Goal: Task Accomplishment & Management: Use online tool/utility

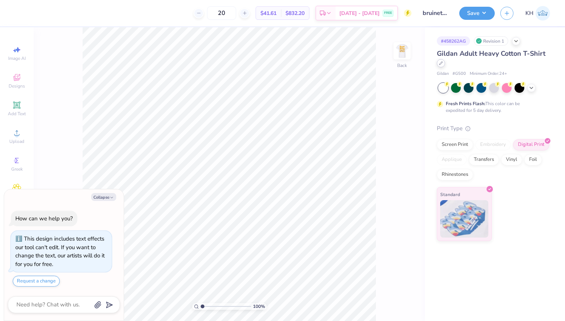
click at [441, 66] on div at bounding box center [441, 63] width 8 height 8
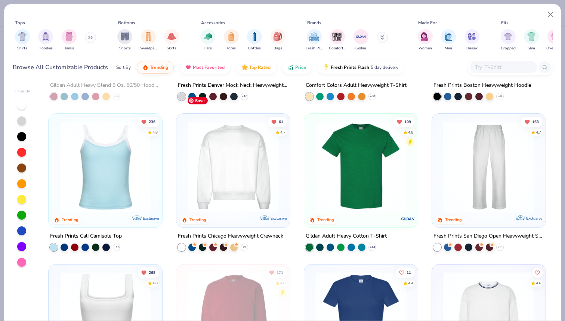
scroll to position [126, 0]
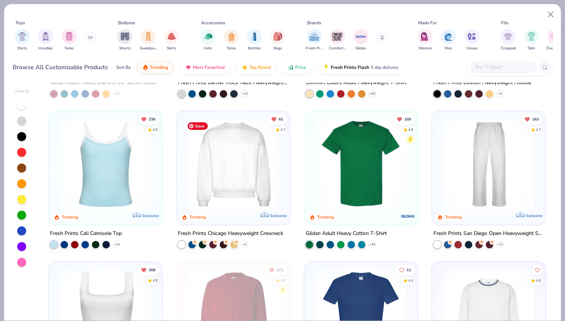
click at [231, 160] on img at bounding box center [233, 163] width 99 height 91
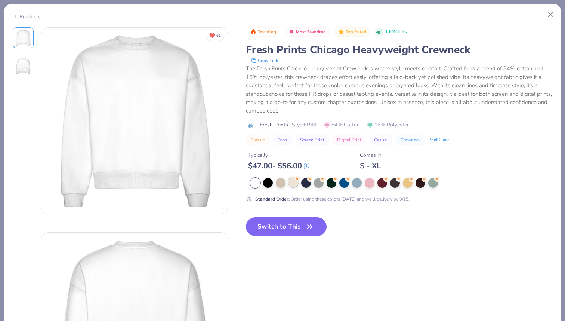
click at [291, 183] on div at bounding box center [294, 182] width 10 height 10
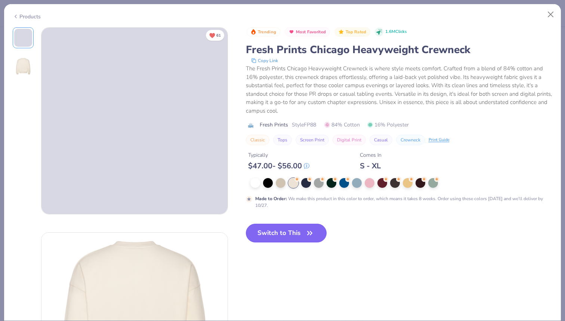
click at [282, 230] on button "Switch to This" at bounding box center [286, 233] width 81 height 19
type textarea "x"
type input "50"
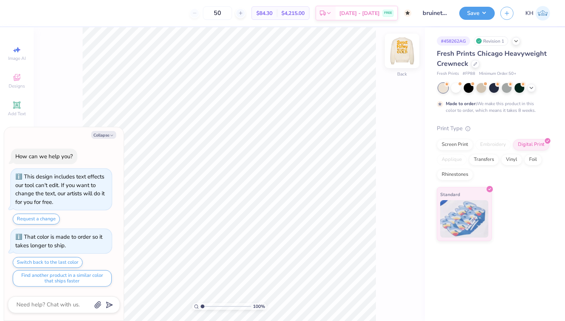
click at [397, 54] on img at bounding box center [402, 51] width 30 height 30
click at [400, 48] on img at bounding box center [402, 51] width 30 height 30
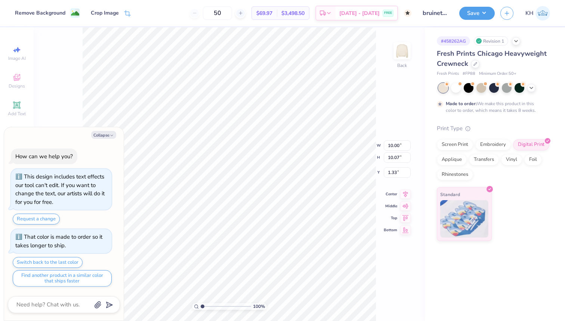
type textarea "x"
type input "2.46"
click at [404, 186] on icon at bounding box center [405, 186] width 10 height 9
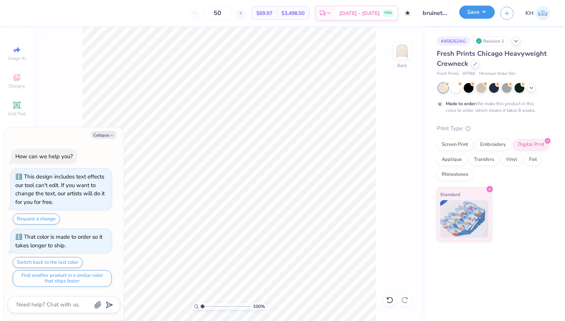
click at [488, 15] on button "Save" at bounding box center [477, 12] width 36 height 13
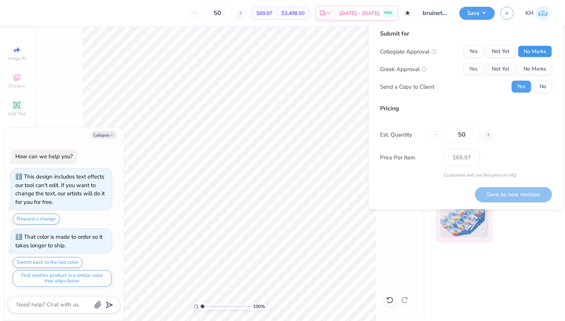
click at [520, 47] on button "No Marks" at bounding box center [535, 52] width 34 height 12
click at [527, 67] on button "No Marks" at bounding box center [535, 69] width 34 height 12
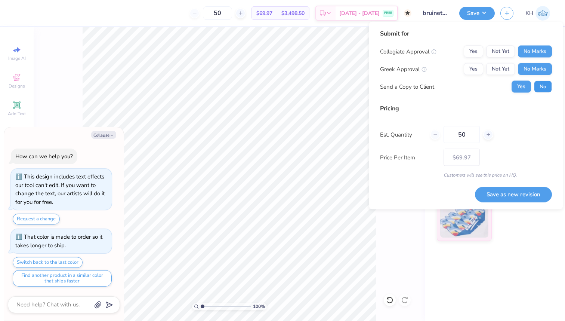
click at [537, 85] on button "No" at bounding box center [543, 87] width 18 height 12
type textarea "x"
click at [494, 195] on button "Save as new revision" at bounding box center [513, 194] width 77 height 15
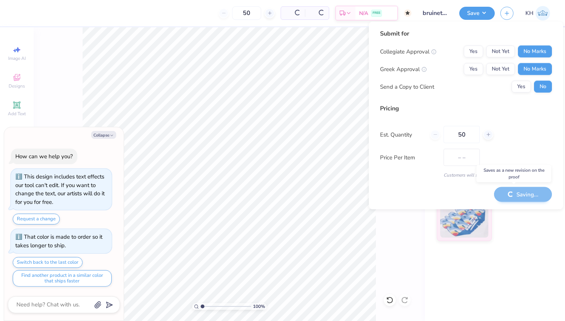
type input "$69.97"
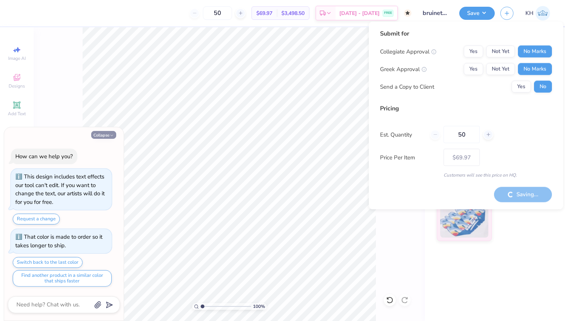
click at [110, 135] on icon "button" at bounding box center [112, 135] width 4 height 4
type textarea "x"
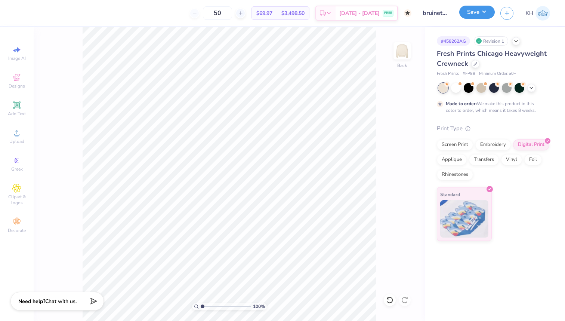
click at [479, 17] on button "Save" at bounding box center [477, 12] width 36 height 13
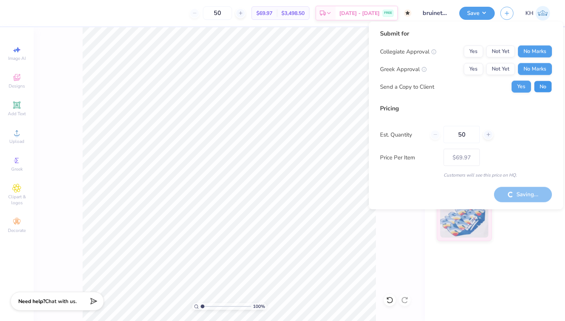
click at [543, 88] on button "No" at bounding box center [543, 87] width 18 height 12
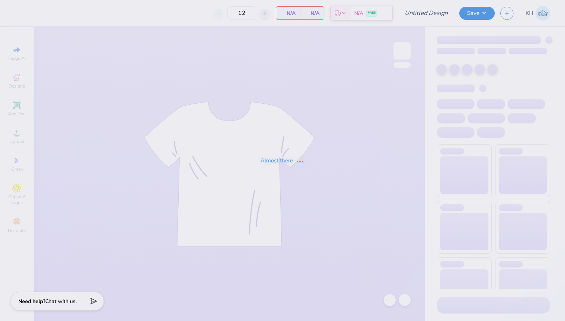
type input "bruinette sample"
type input "50"
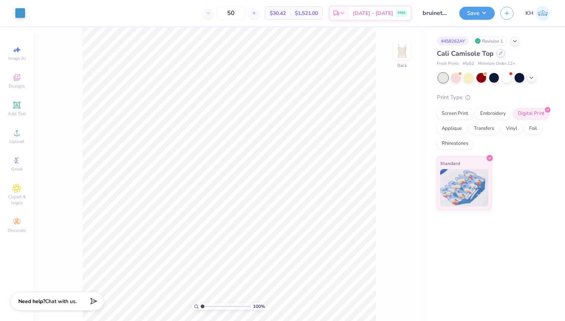
click at [501, 56] on div at bounding box center [501, 53] width 8 height 8
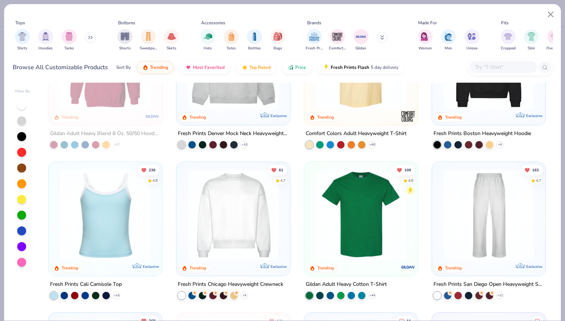
scroll to position [82, 0]
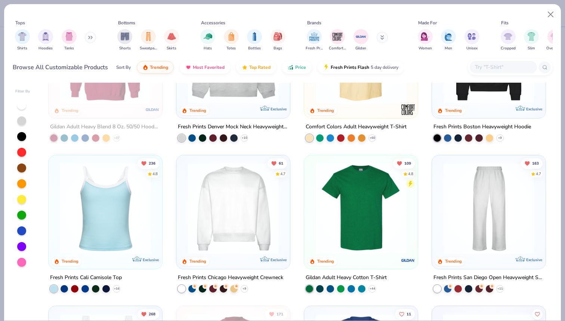
click at [231, 200] on img at bounding box center [233, 208] width 99 height 91
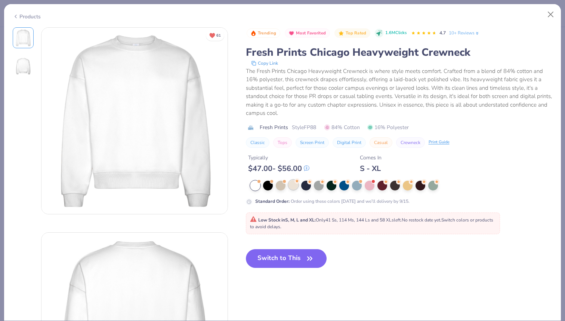
click at [292, 187] on div at bounding box center [294, 185] width 10 height 10
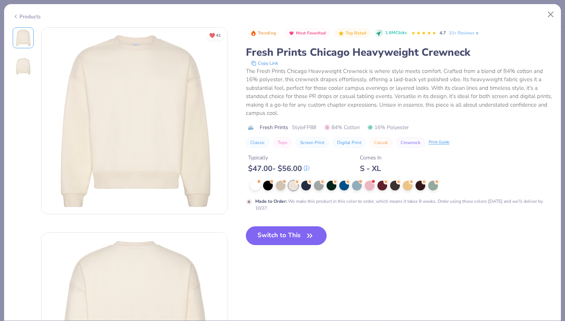
click at [283, 236] on button "Switch to This" at bounding box center [286, 235] width 81 height 19
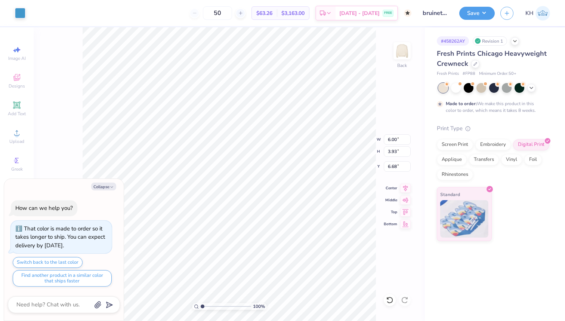
type textarea "x"
type input "10.98"
type input "7.20"
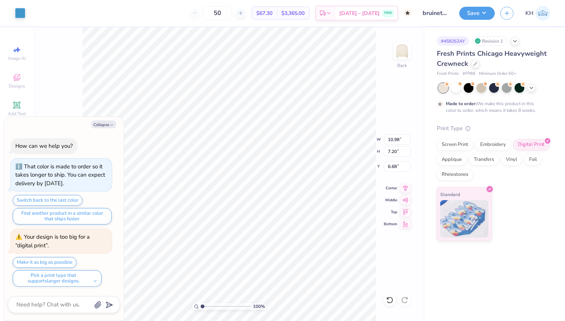
type textarea "x"
type input "13.92"
type input "9.13"
type input "4.76"
click at [406, 188] on icon at bounding box center [405, 187] width 5 height 6
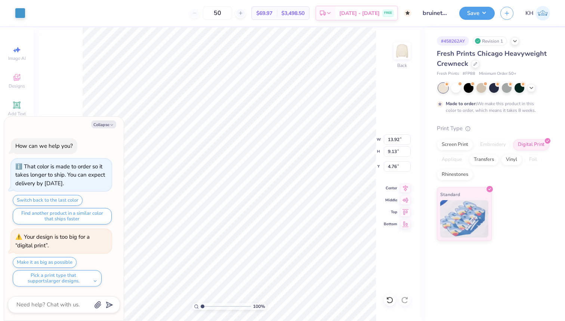
type textarea "x"
type input "2.12"
click at [484, 13] on button "Save" at bounding box center [477, 12] width 36 height 13
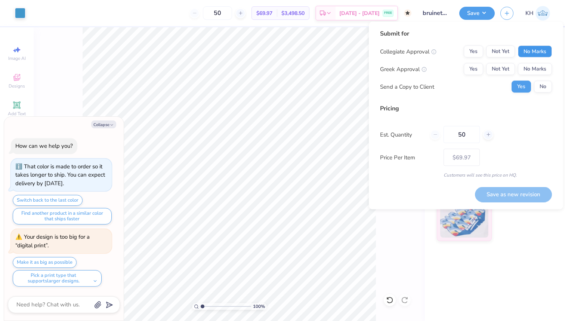
click at [529, 50] on button "No Marks" at bounding box center [535, 52] width 34 height 12
click at [530, 66] on button "No Marks" at bounding box center [535, 69] width 34 height 12
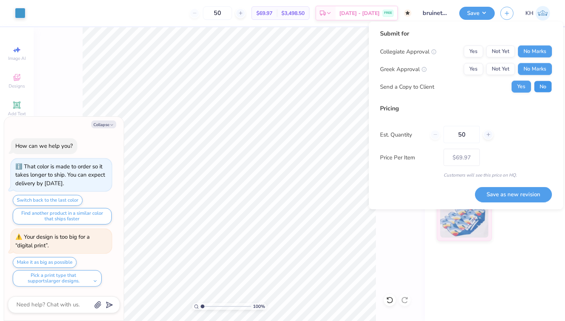
click at [546, 90] on button "No" at bounding box center [543, 87] width 18 height 12
type textarea "x"
click at [490, 193] on button "Save as new revision" at bounding box center [513, 194] width 77 height 15
type input "$69.97"
type textarea "x"
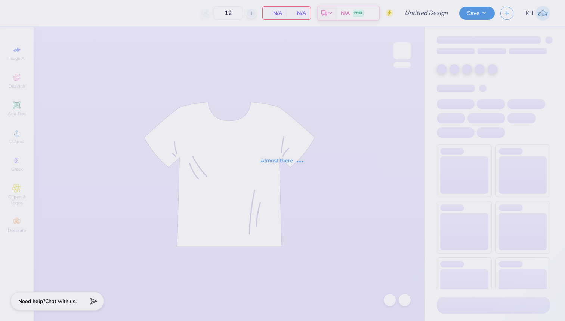
type input "bruinette sample"
type input "20"
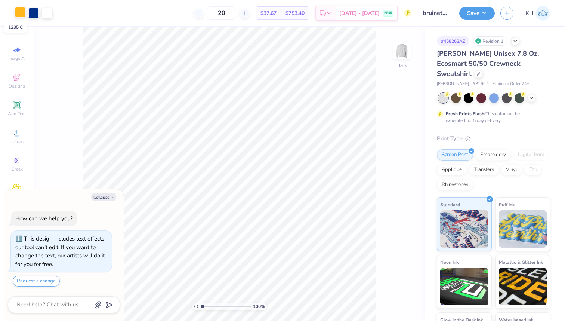
click at [21, 12] on div at bounding box center [20, 12] width 10 height 10
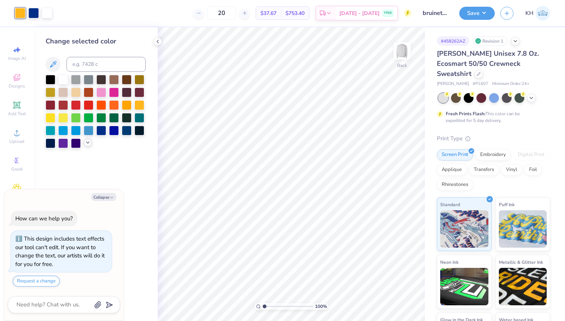
click at [89, 143] on icon at bounding box center [88, 142] width 6 height 6
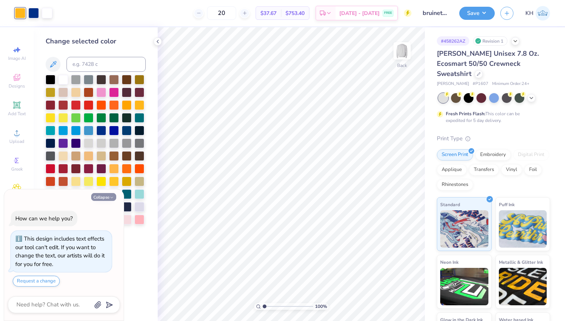
click at [110, 199] on icon "button" at bounding box center [112, 197] width 4 height 4
type textarea "x"
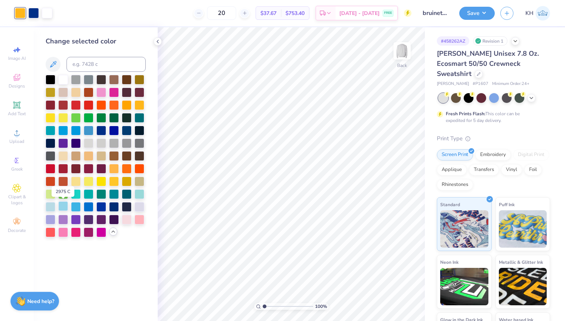
click at [62, 205] on div at bounding box center [63, 206] width 10 height 10
click at [34, 15] on div at bounding box center [33, 12] width 10 height 10
click at [111, 131] on div at bounding box center [114, 130] width 10 height 10
click at [22, 13] on div at bounding box center [20, 12] width 10 height 10
click at [48, 206] on div at bounding box center [51, 206] width 10 height 10
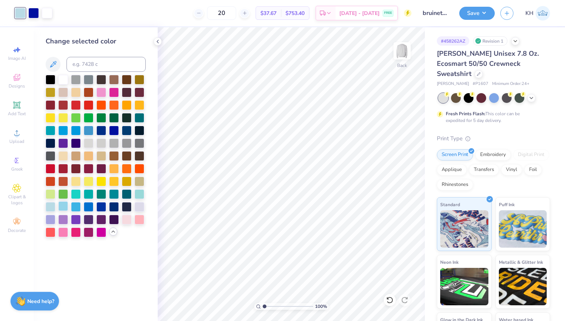
click at [62, 209] on div at bounding box center [63, 206] width 10 height 10
click at [88, 180] on div at bounding box center [89, 181] width 10 height 10
click at [34, 14] on div at bounding box center [33, 12] width 10 height 10
click at [61, 206] on div at bounding box center [63, 206] width 10 height 10
click at [19, 13] on div at bounding box center [20, 12] width 10 height 10
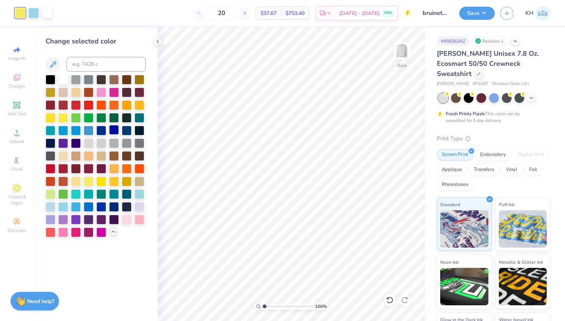
click at [113, 130] on div at bounding box center [114, 130] width 10 height 10
click at [388, 301] on icon at bounding box center [389, 299] width 7 height 7
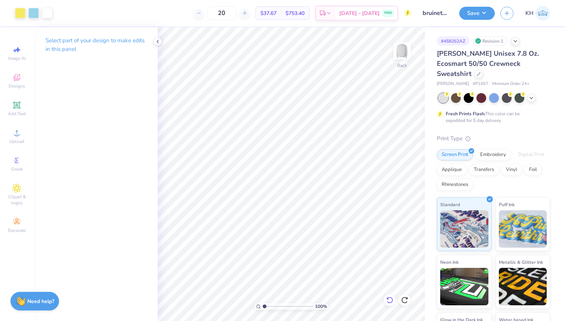
click at [388, 301] on icon at bounding box center [389, 299] width 7 height 7
click at [406, 304] on div at bounding box center [405, 300] width 12 height 12
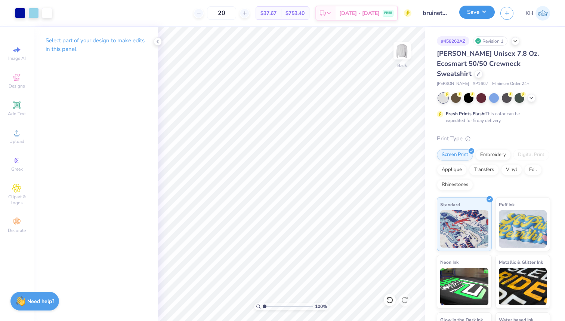
click at [488, 14] on button "Save" at bounding box center [477, 12] width 36 height 13
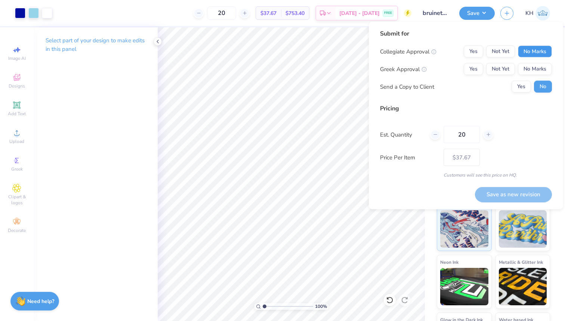
click at [533, 49] on button "No Marks" at bounding box center [535, 52] width 34 height 12
click at [534, 69] on button "No Marks" at bounding box center [535, 69] width 34 height 12
click at [495, 195] on button "Save as new revision" at bounding box center [513, 194] width 77 height 15
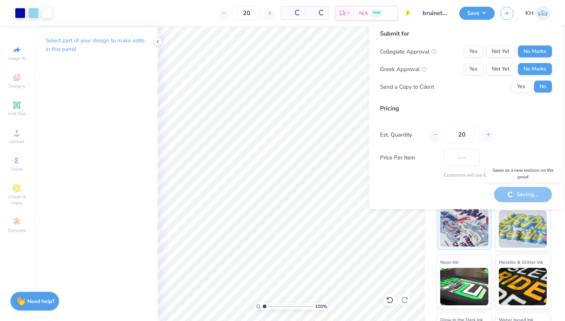
type input "$37.67"
